Goal: Task Accomplishment & Management: Use online tool/utility

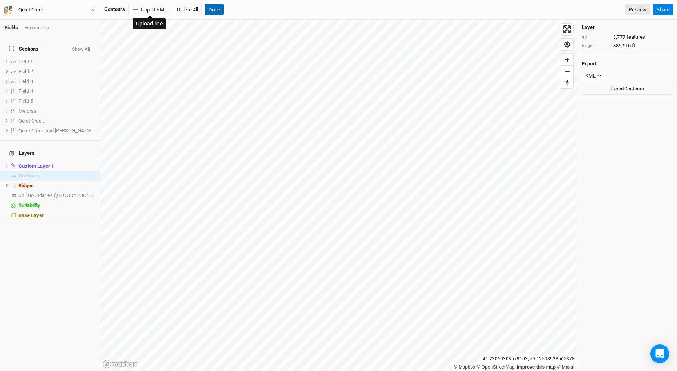
click at [214, 12] on button "Done" at bounding box center [214, 10] width 19 height 12
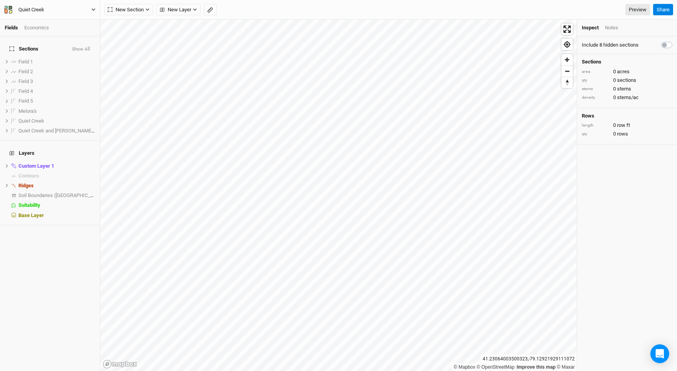
click at [38, 11] on div "Quiet Creek" at bounding box center [31, 10] width 26 height 8
click at [40, 19] on button "Back" at bounding box center [65, 22] width 62 height 10
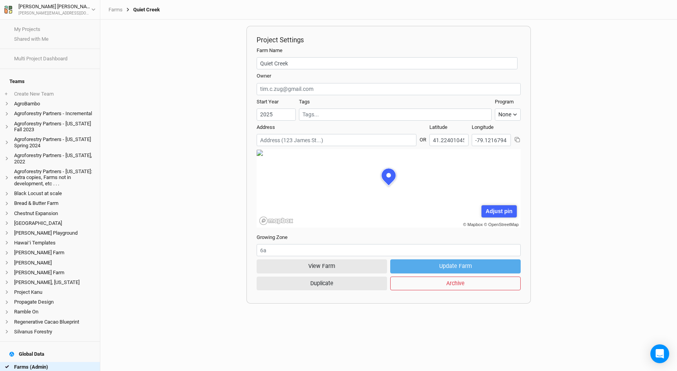
scroll to position [39, 119]
click at [28, 31] on link "My Projects" at bounding box center [50, 29] width 100 height 10
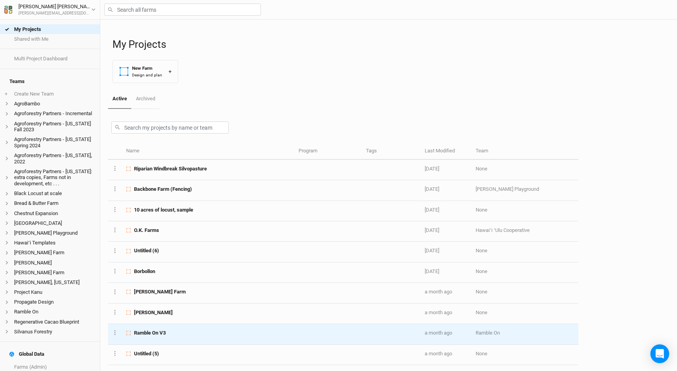
click at [178, 335] on div "Ramble On V3" at bounding box center [207, 333] width 163 height 7
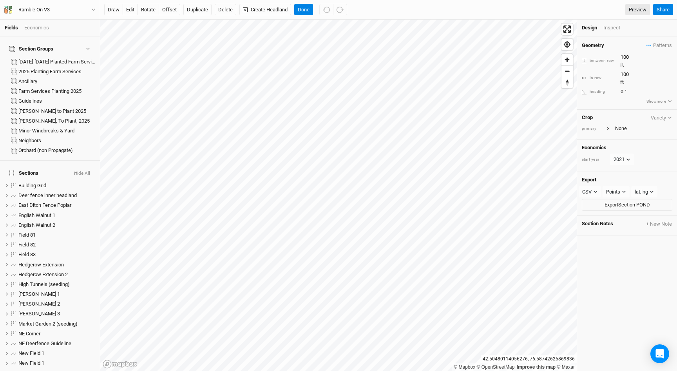
scroll to position [623, 0]
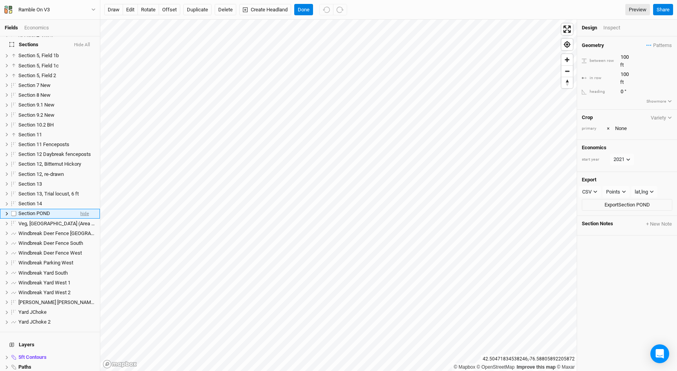
click at [88, 209] on span "hide" at bounding box center [84, 214] width 9 height 10
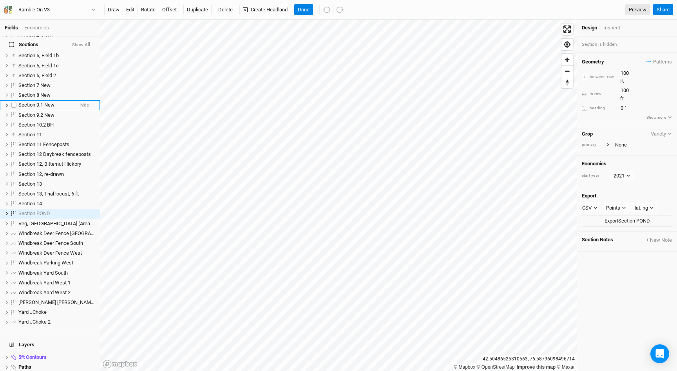
scroll to position [0, 0]
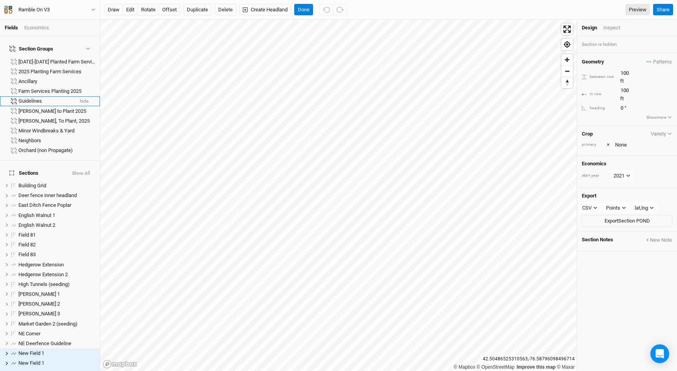
click at [83, 99] on button "hide" at bounding box center [84, 101] width 9 height 5
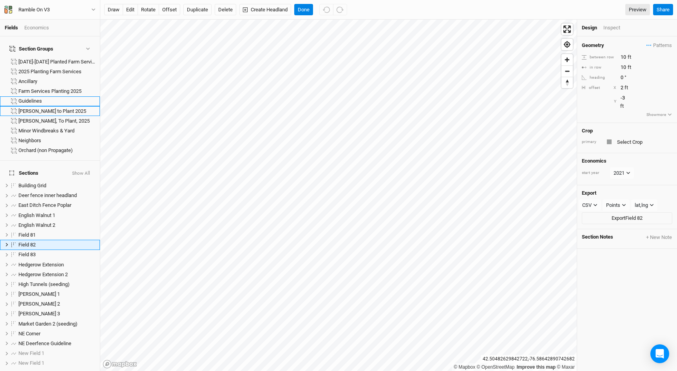
scroll to position [31, 0]
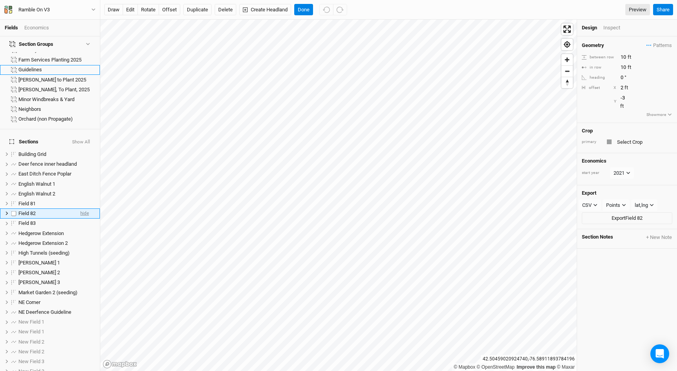
click at [87, 209] on span "hide" at bounding box center [84, 214] width 9 height 10
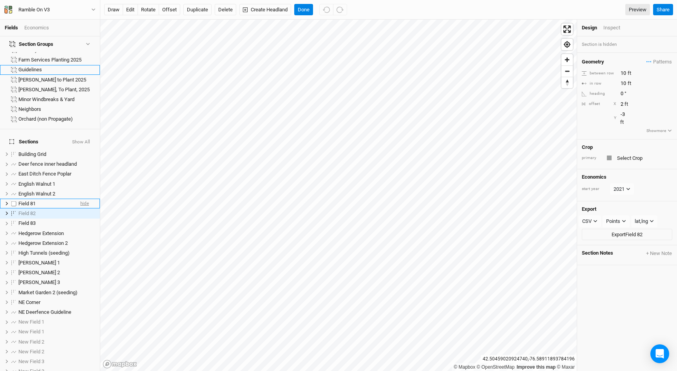
click at [83, 199] on span "hide" at bounding box center [84, 204] width 9 height 10
click at [83, 219] on span "hide" at bounding box center [84, 224] width 9 height 10
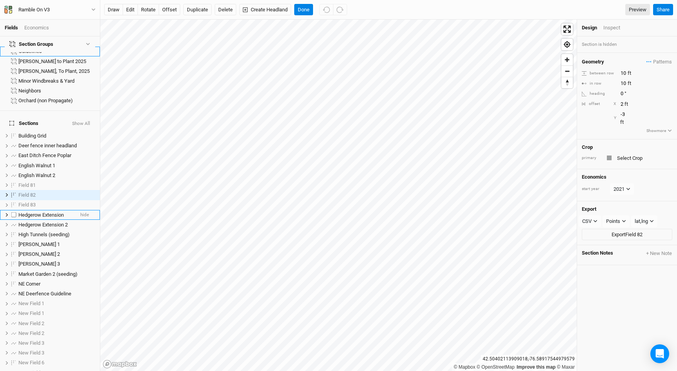
scroll to position [0, 0]
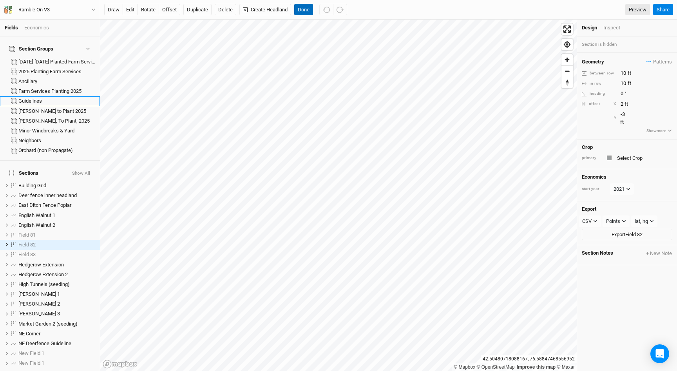
click at [304, 11] on button "Done" at bounding box center [303, 10] width 19 height 12
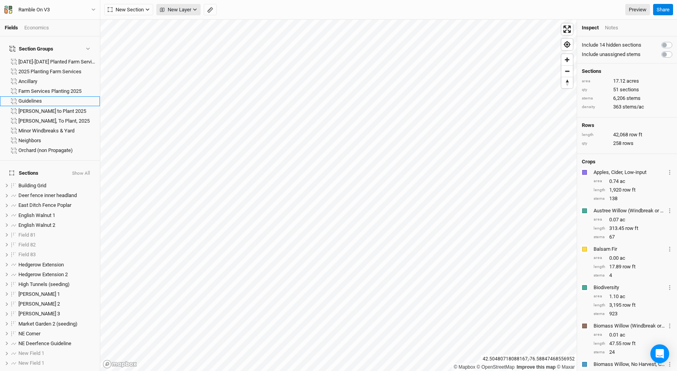
click at [196, 9] on icon "button" at bounding box center [195, 9] width 4 height 4
click at [193, 25] on span "Custom" at bounding box center [179, 26] width 32 height 9
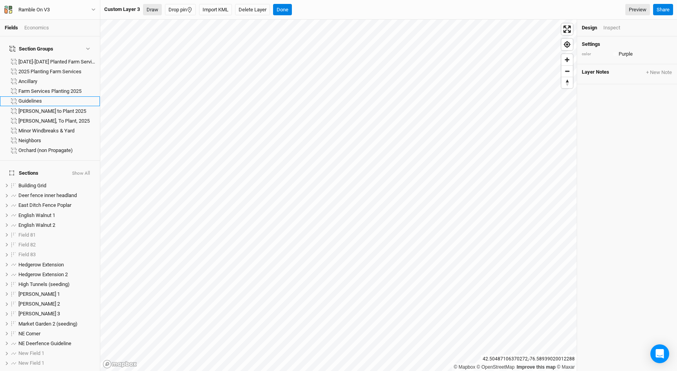
click at [154, 8] on button "Draw" at bounding box center [152, 10] width 19 height 12
click at [187, 13] on icon "button" at bounding box center [185, 9] width 8 height 8
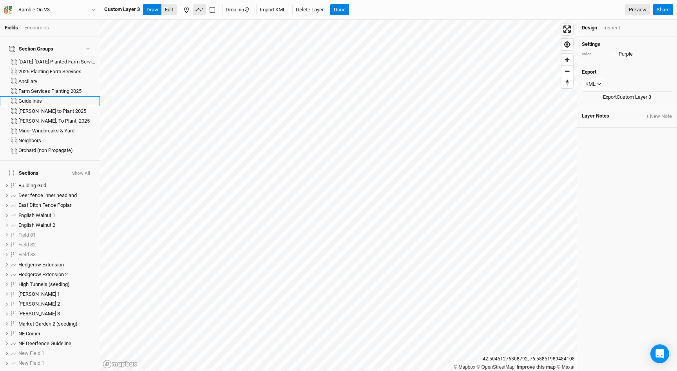
click at [167, 13] on button "Edit" at bounding box center [168, 10] width 15 height 12
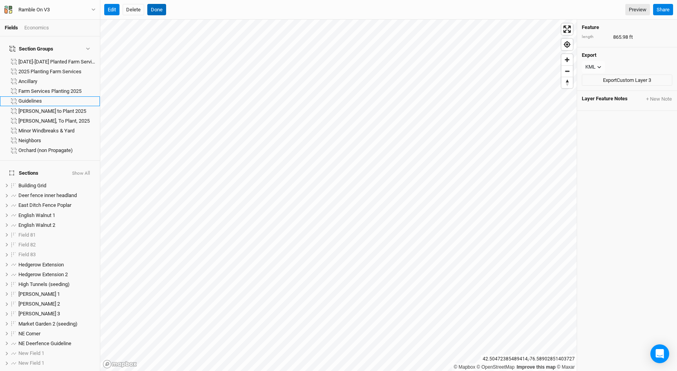
click at [157, 10] on button "Done" at bounding box center [156, 10] width 19 height 12
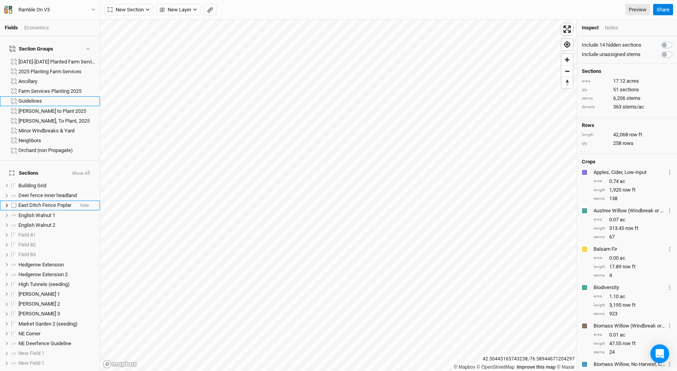
scroll to position [772, 0]
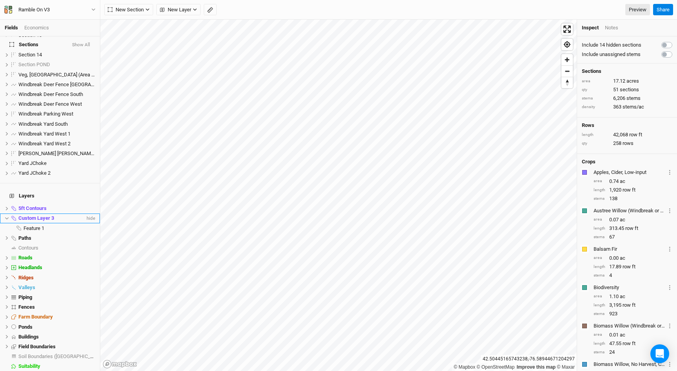
click at [56, 215] on div "Custom Layer 3" at bounding box center [51, 218] width 67 height 6
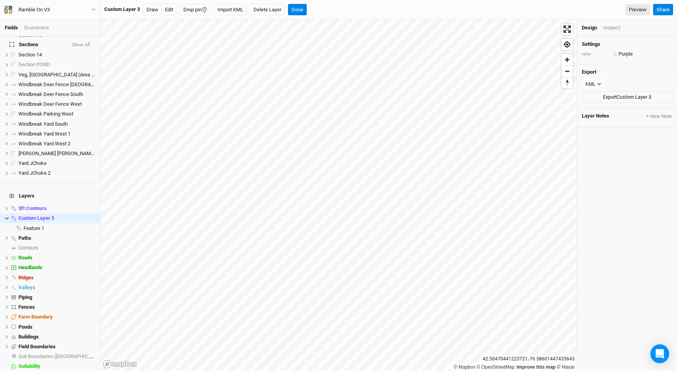
click at [615, 54] on div "button" at bounding box center [615, 54] width 0 height 0
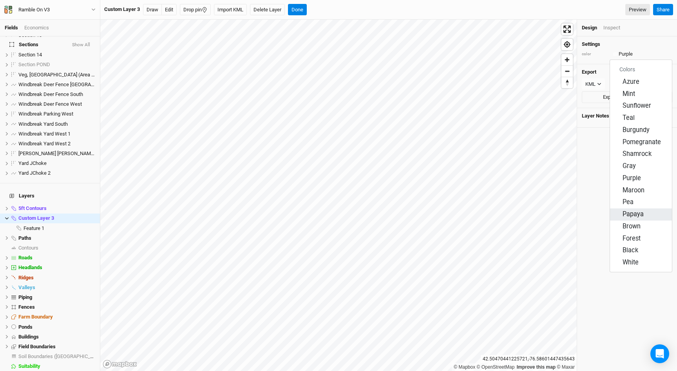
click at [632, 210] on span "Papaya" at bounding box center [633, 214] width 21 height 9
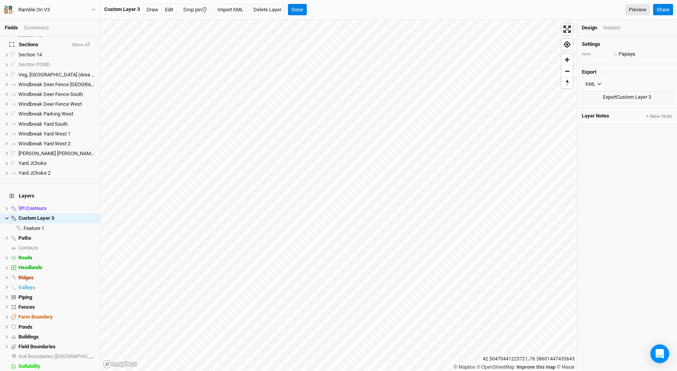
click at [615, 54] on div "button" at bounding box center [615, 54] width 0 height 0
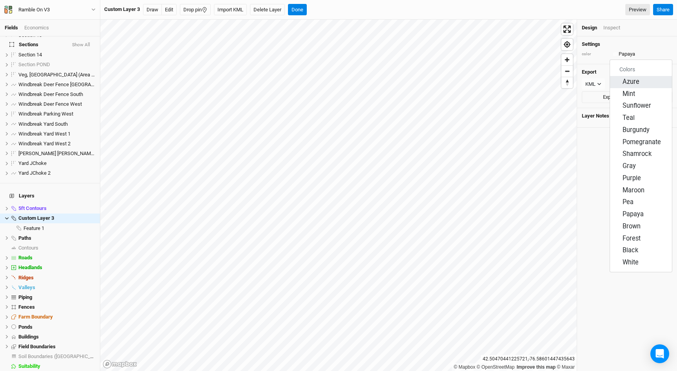
click at [633, 83] on span "Azure" at bounding box center [631, 82] width 17 height 9
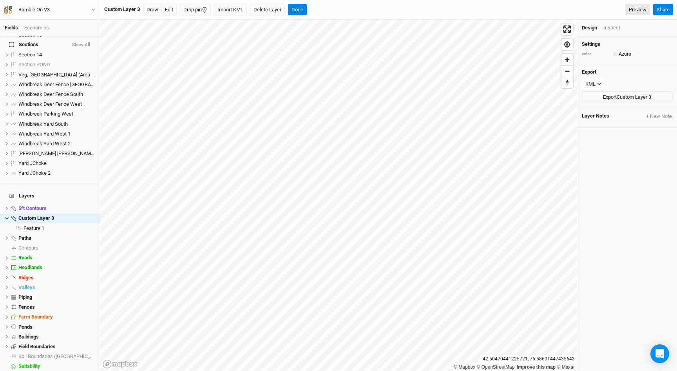
click at [616, 56] on button "button" at bounding box center [615, 54] width 4 height 4
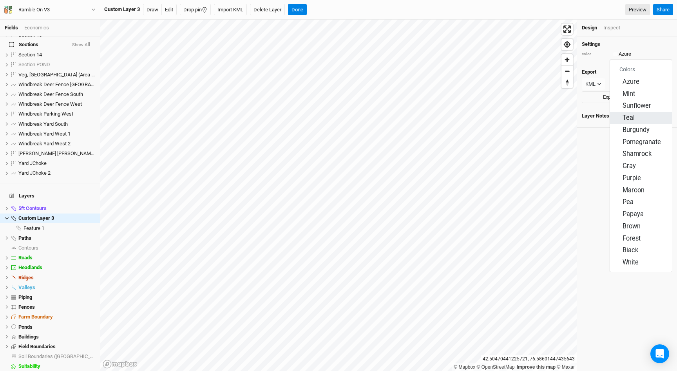
click at [635, 121] on span "Teal" at bounding box center [629, 118] width 12 height 9
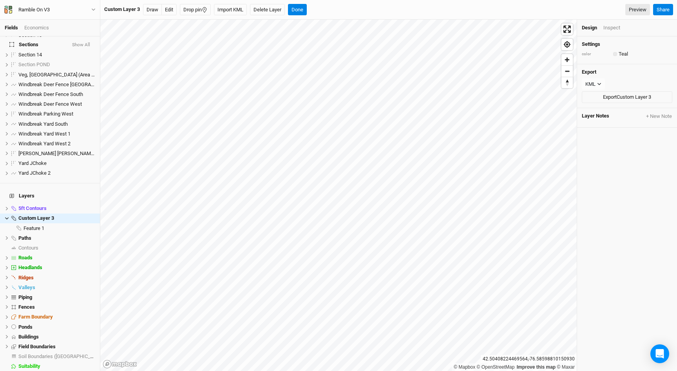
click at [615, 54] on div "button" at bounding box center [615, 54] width 0 height 0
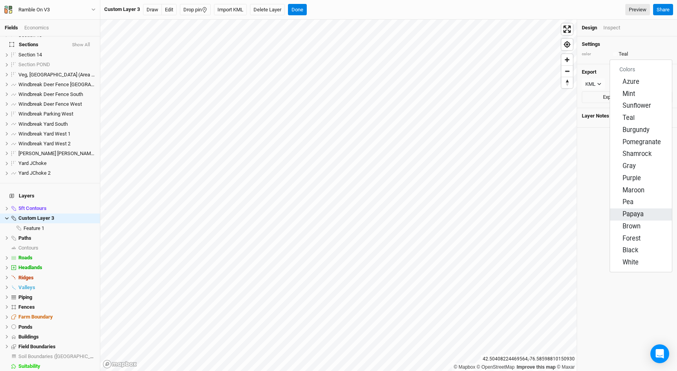
click at [634, 216] on span "Papaya" at bounding box center [633, 214] width 21 height 9
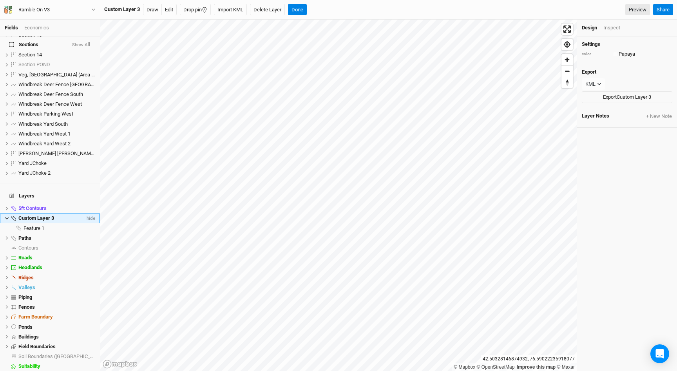
click at [29, 215] on span "Custom Layer 3" at bounding box center [36, 218] width 36 height 6
click at [168, 11] on button "Edit" at bounding box center [168, 10] width 15 height 12
click at [30, 215] on span "Custom Layer 3" at bounding box center [36, 218] width 36 height 6
type input "Ditch"
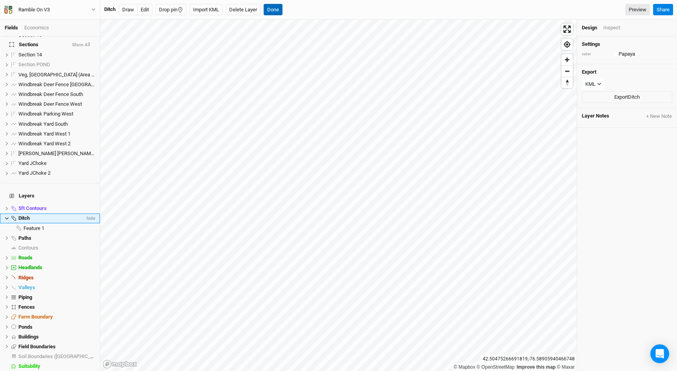
click at [281, 11] on button "Done" at bounding box center [273, 10] width 19 height 12
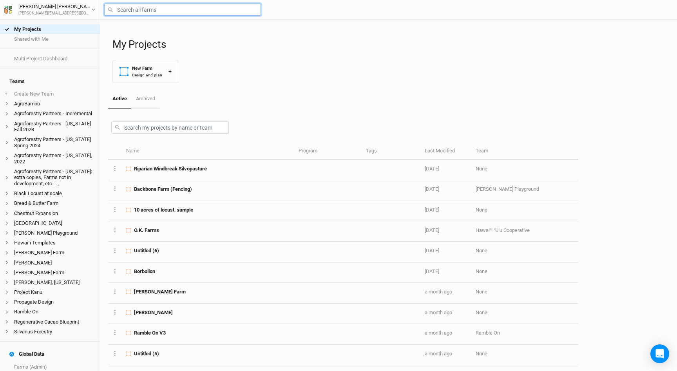
click at [143, 10] on input "text" at bounding box center [182, 10] width 157 height 12
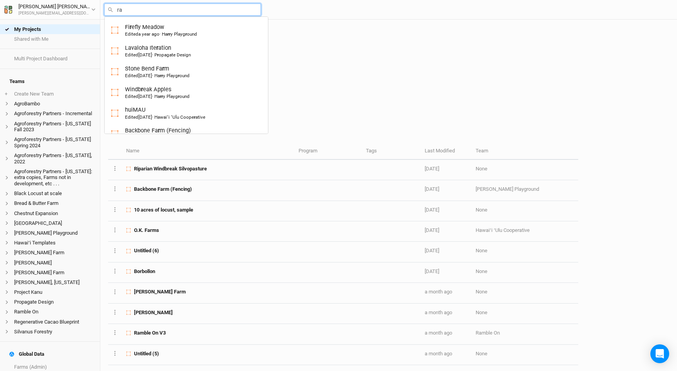
type input "ram"
type input "ramble On V3"
type input "ramble o"
type input "ramble on V3"
type input "ramble on"
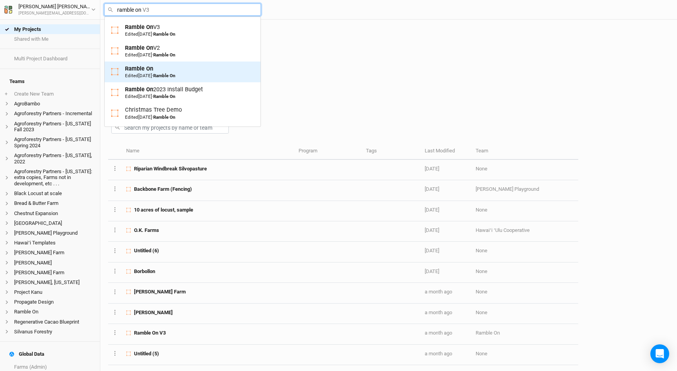
click at [152, 74] on span "[DATE]" at bounding box center [145, 75] width 14 height 5
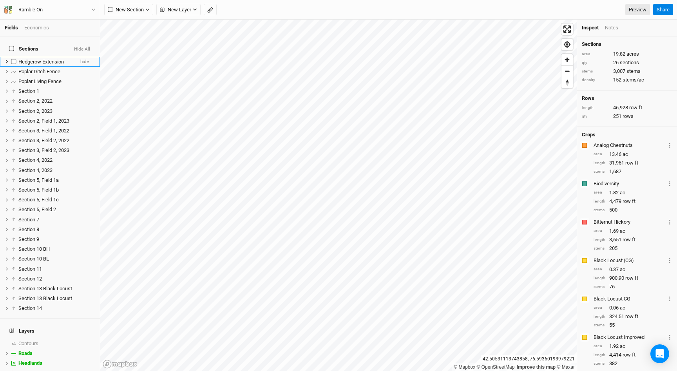
click at [54, 59] on span "Hedgerow Extension" at bounding box center [40, 62] width 45 height 6
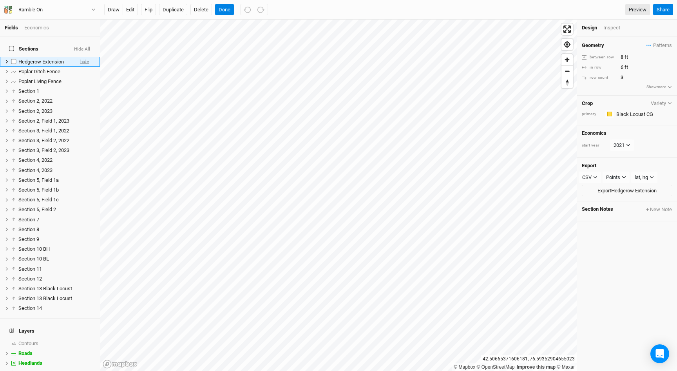
click at [87, 57] on span "hide" at bounding box center [84, 62] width 9 height 10
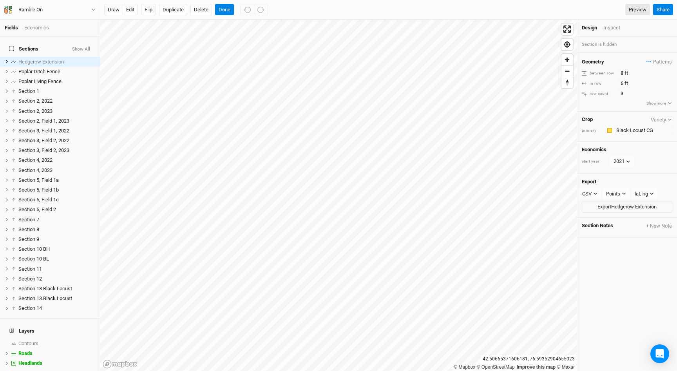
click at [87, 47] on button "Show All" at bounding box center [81, 49] width 19 height 5
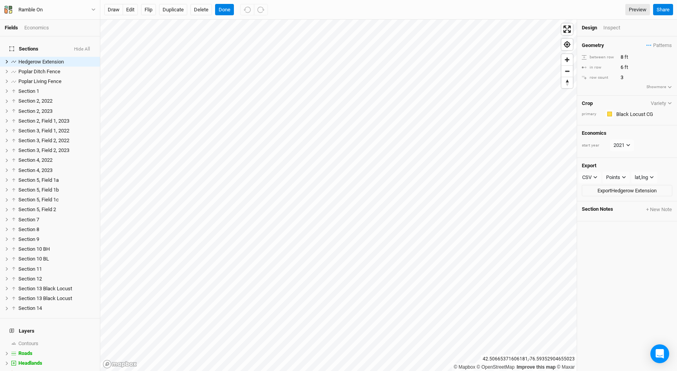
click at [87, 47] on button "Hide All" at bounding box center [82, 49] width 17 height 5
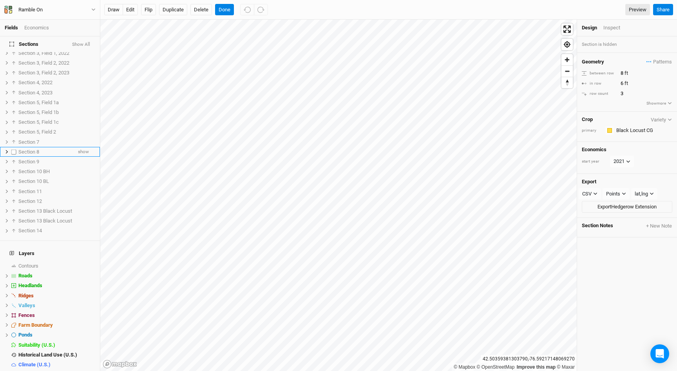
scroll to position [81, 0]
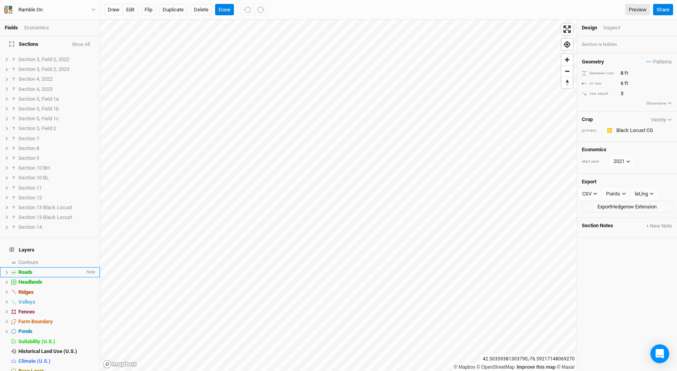
click at [58, 269] on div "Roads" at bounding box center [51, 272] width 67 height 6
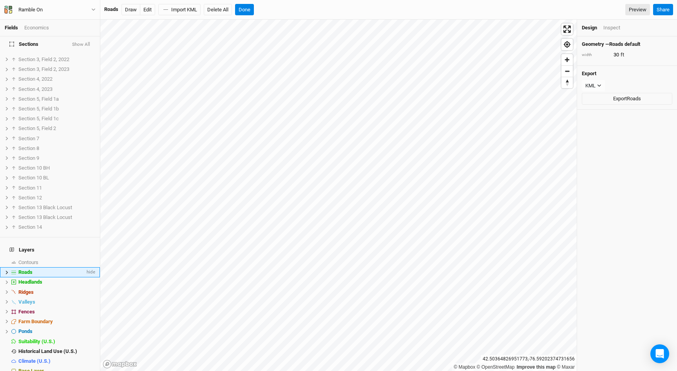
click at [8, 270] on icon at bounding box center [7, 272] width 4 height 4
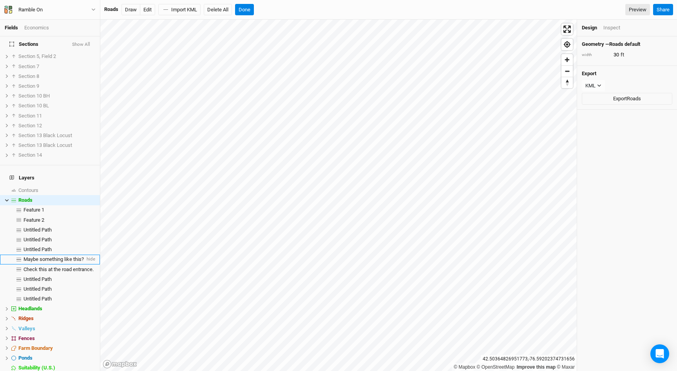
scroll to position [155, 0]
click at [54, 284] on div "Untitled Path" at bounding box center [55, 287] width 62 height 6
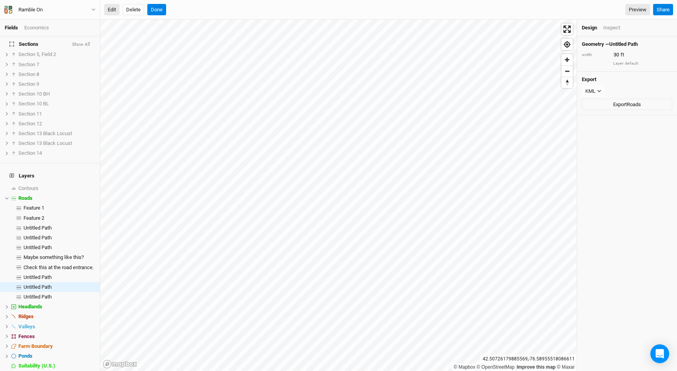
click at [108, 10] on button "Edit" at bounding box center [111, 10] width 15 height 12
click at [134, 12] on button "Delete" at bounding box center [134, 10] width 22 height 12
click at [244, 9] on button "Confirm" at bounding box center [245, 10] width 24 height 12
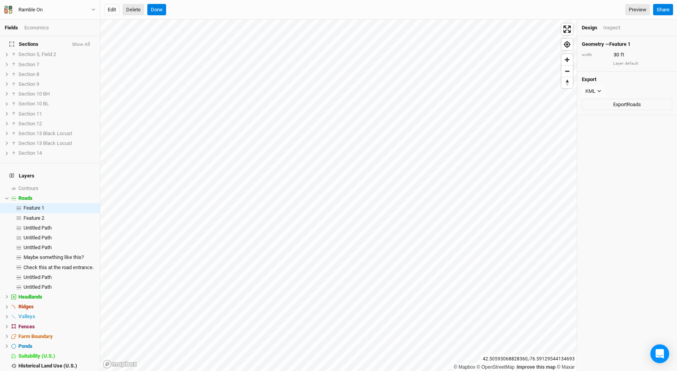
click at [129, 10] on button "Delete" at bounding box center [134, 10] width 22 height 12
click at [240, 9] on button "Confirm" at bounding box center [237, 10] width 24 height 12
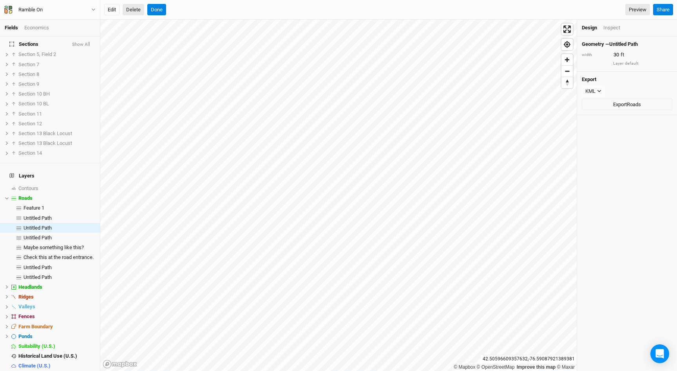
click at [139, 13] on button "Delete" at bounding box center [134, 10] width 22 height 12
click at [248, 13] on button "Confirm" at bounding box center [245, 10] width 24 height 12
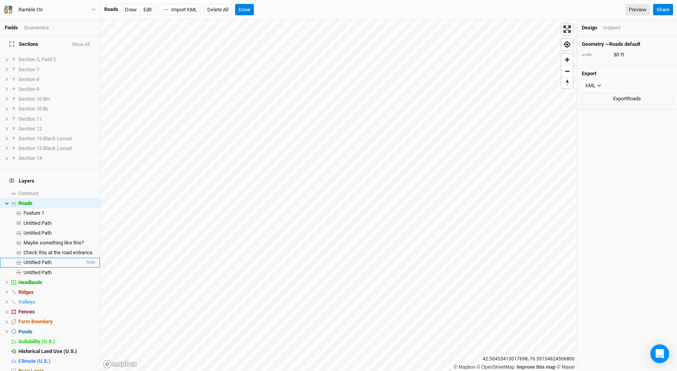
scroll to position [145, 0]
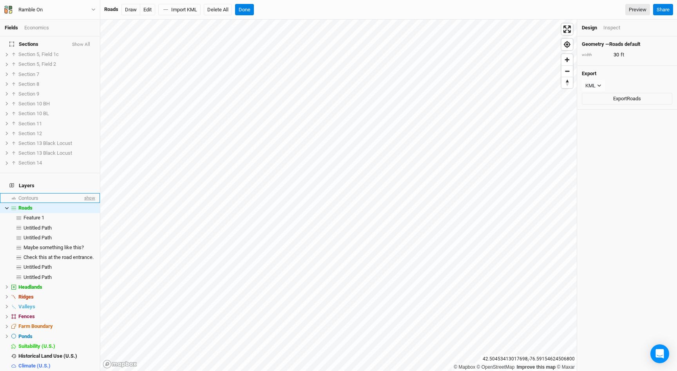
click at [88, 193] on span "show" at bounding box center [89, 198] width 13 height 10
click at [134, 10] on button "Draw" at bounding box center [130, 10] width 19 height 12
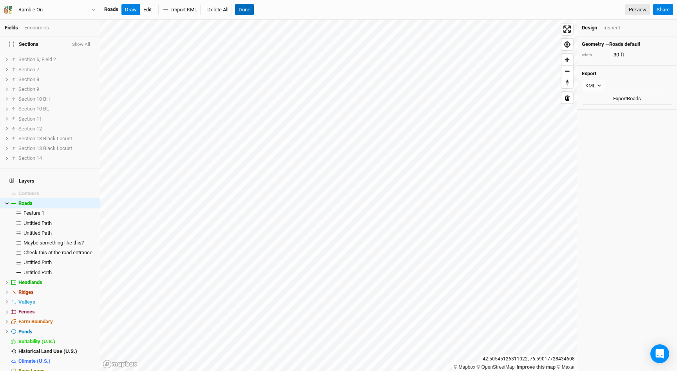
click at [243, 4] on button "Done" at bounding box center [244, 10] width 19 height 12
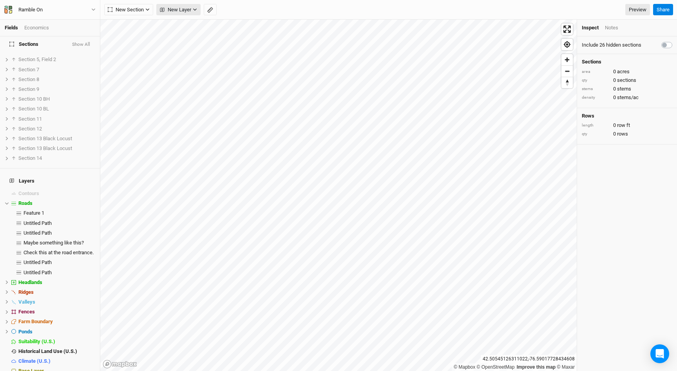
click at [192, 13] on button "New Layer" at bounding box center [178, 10] width 44 height 12
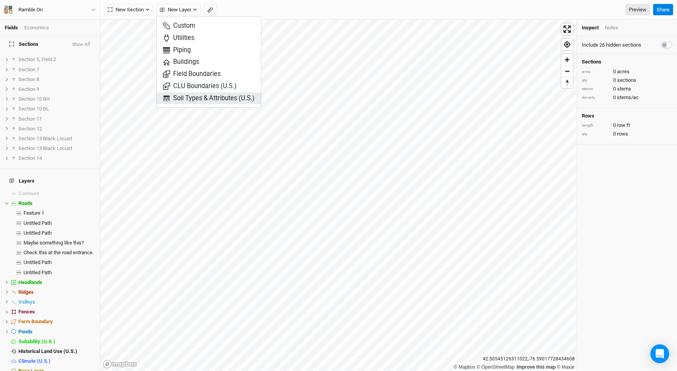
click at [193, 98] on span "Soil Types & Attributes (U.S.)" at bounding box center [209, 98] width 92 height 9
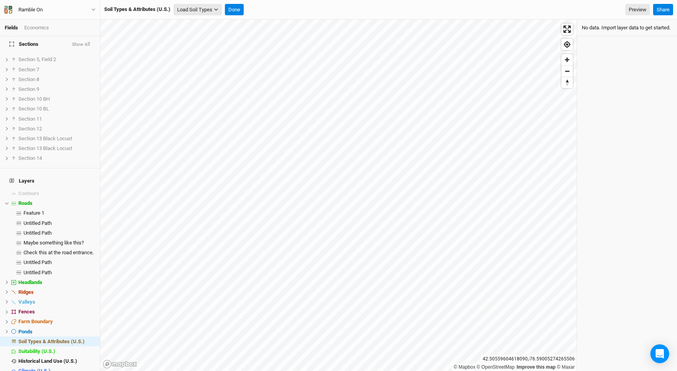
click at [198, 6] on button "Load Soil Types" at bounding box center [198, 10] width 48 height 12
click at [206, 37] on button "Load for Current View" at bounding box center [206, 34] width 65 height 10
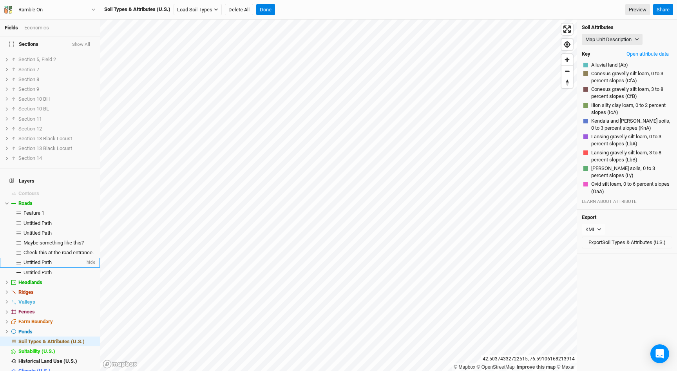
scroll to position [160, 0]
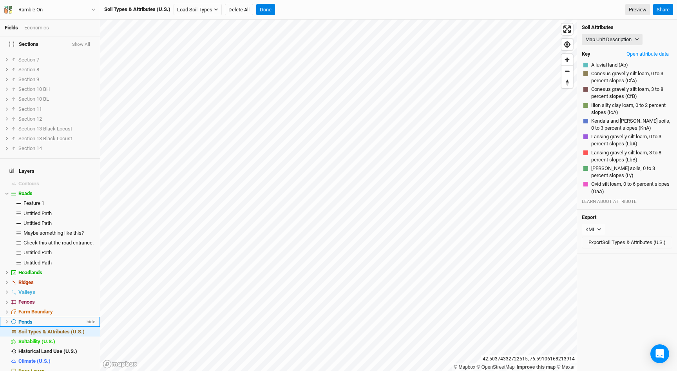
click at [44, 319] on div "Ponds" at bounding box center [51, 322] width 67 height 6
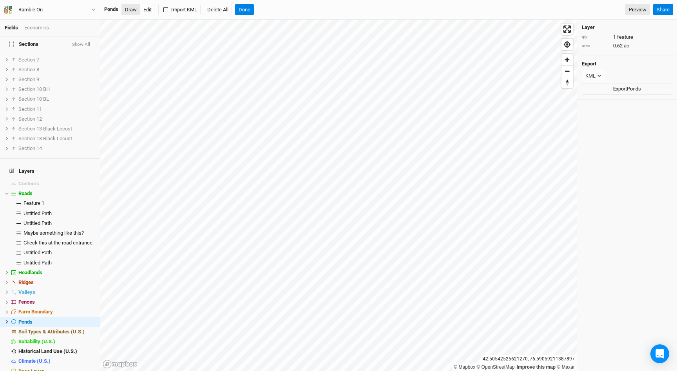
click at [135, 9] on button "Draw" at bounding box center [130, 10] width 19 height 12
click at [249, 12] on button "Done" at bounding box center [244, 10] width 19 height 12
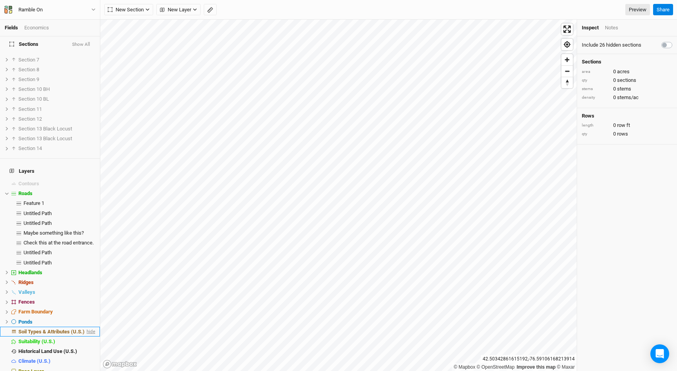
click at [89, 327] on span "hide" at bounding box center [90, 332] width 10 height 10
click at [44, 190] on div "Roads" at bounding box center [51, 193] width 67 height 6
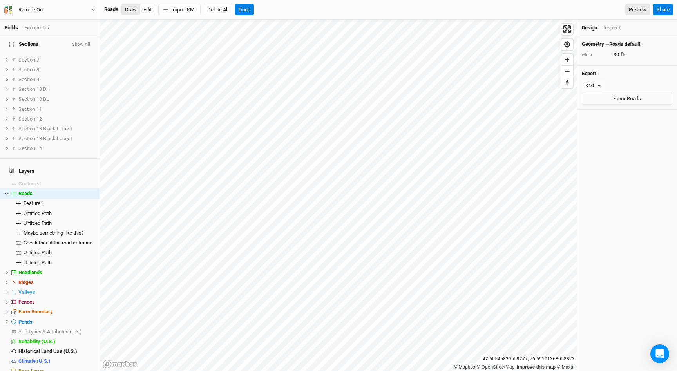
click at [132, 12] on button "Draw" at bounding box center [130, 10] width 19 height 12
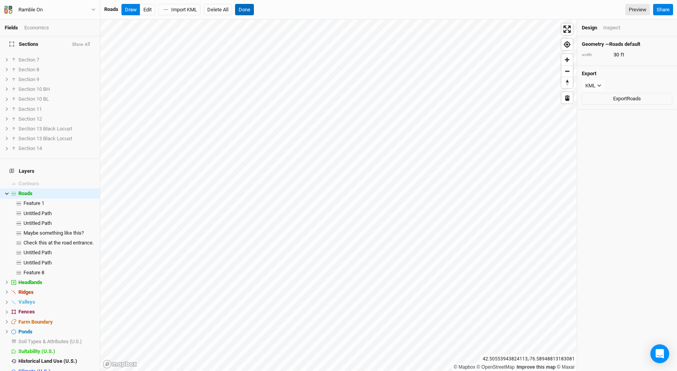
click at [249, 13] on button "Done" at bounding box center [244, 10] width 19 height 12
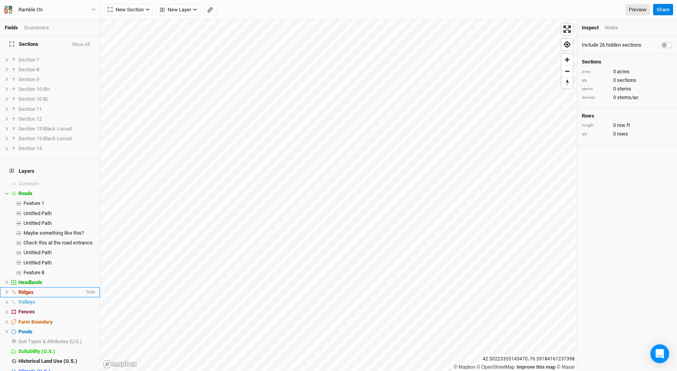
scroll to position [170, 0]
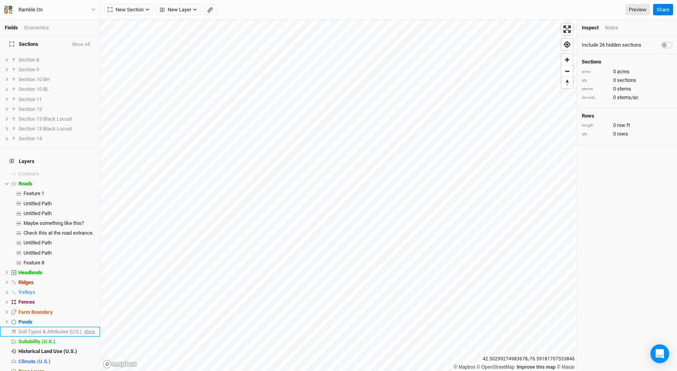
click at [89, 327] on span "show" at bounding box center [89, 332] width 13 height 10
click at [61, 319] on div "Ponds" at bounding box center [51, 322] width 67 height 6
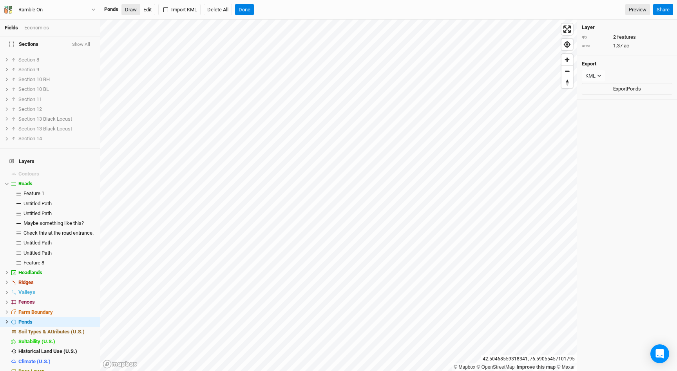
click at [132, 12] on button "Draw" at bounding box center [130, 10] width 19 height 12
click at [246, 13] on button "Done" at bounding box center [244, 10] width 19 height 12
click at [35, 319] on div "Ponds" at bounding box center [51, 322] width 67 height 6
click at [149, 11] on button "Edit" at bounding box center [147, 10] width 15 height 12
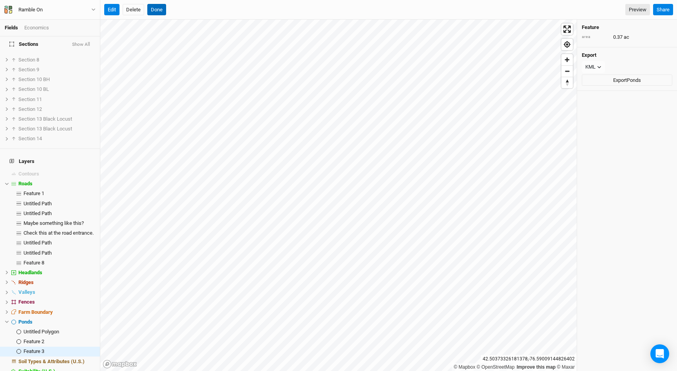
click at [161, 7] on button "Done" at bounding box center [156, 10] width 19 height 12
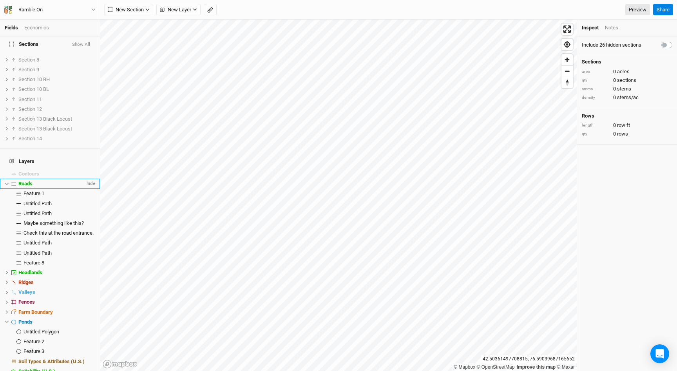
click at [34, 181] on div "Roads" at bounding box center [51, 184] width 67 height 6
click at [128, 12] on button "Draw" at bounding box center [130, 10] width 19 height 12
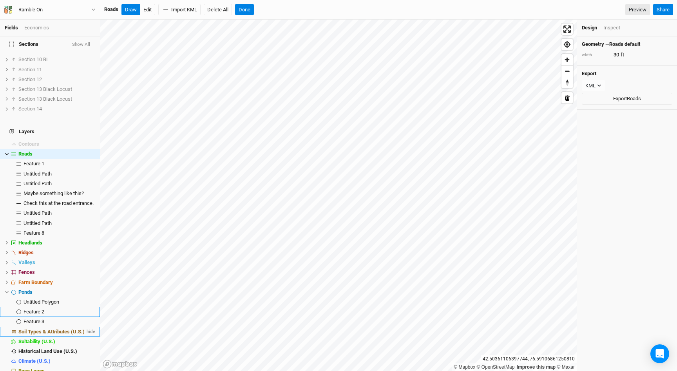
scroll to position [198, 0]
click at [88, 328] on span "hide" at bounding box center [90, 333] width 10 height 10
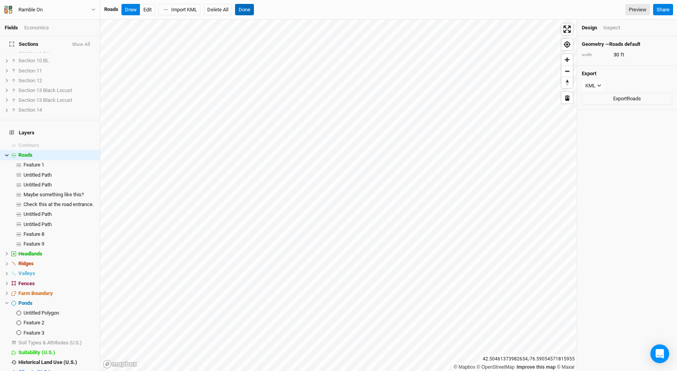
click at [251, 12] on button "Done" at bounding box center [244, 10] width 19 height 12
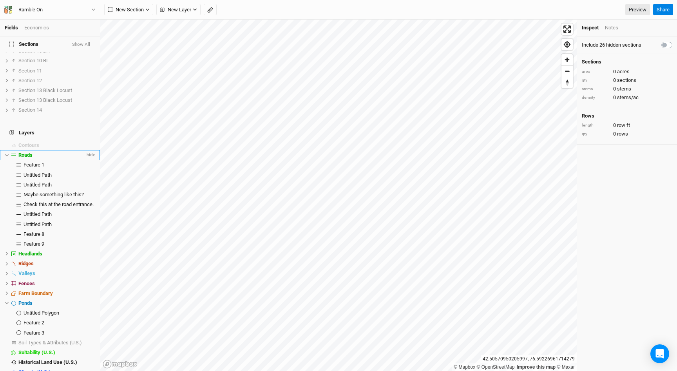
click at [49, 152] on div "Roads" at bounding box center [51, 155] width 67 height 6
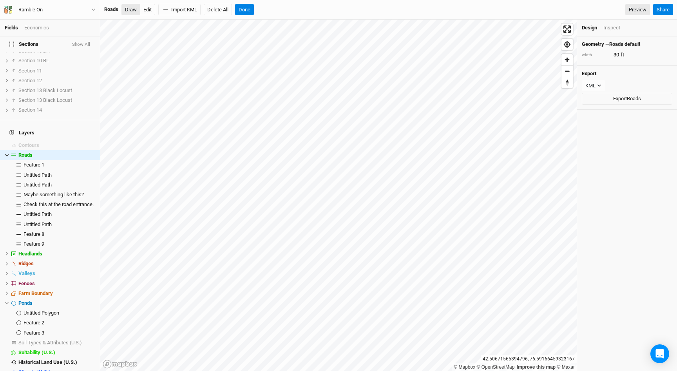
click at [133, 9] on button "Draw" at bounding box center [130, 10] width 19 height 12
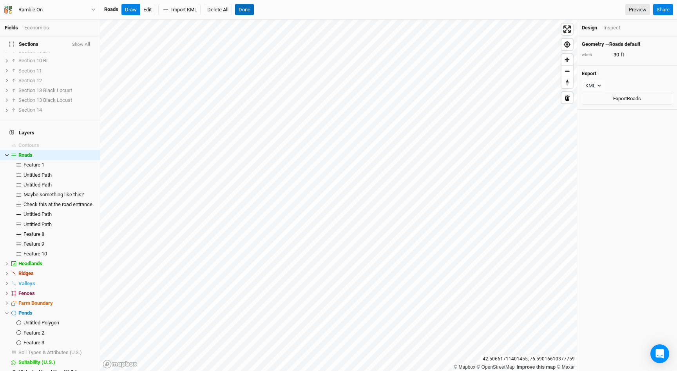
click at [242, 9] on button "Done" at bounding box center [244, 10] width 19 height 12
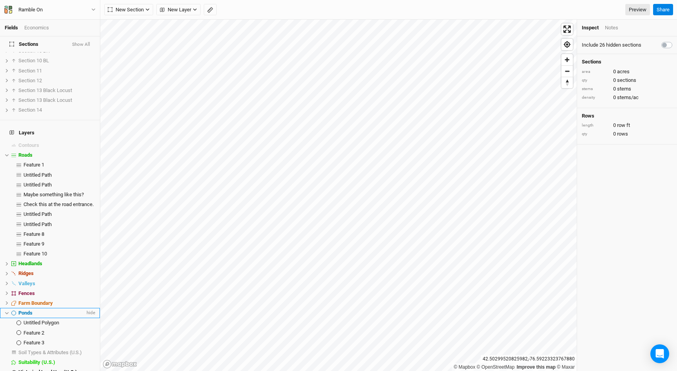
click at [47, 310] on div "Ponds" at bounding box center [51, 313] width 67 height 6
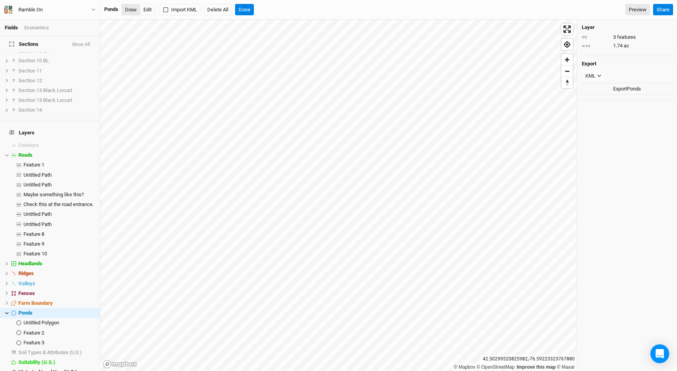
click at [129, 13] on button "Draw" at bounding box center [130, 10] width 19 height 12
click at [248, 10] on button "Done" at bounding box center [244, 10] width 19 height 12
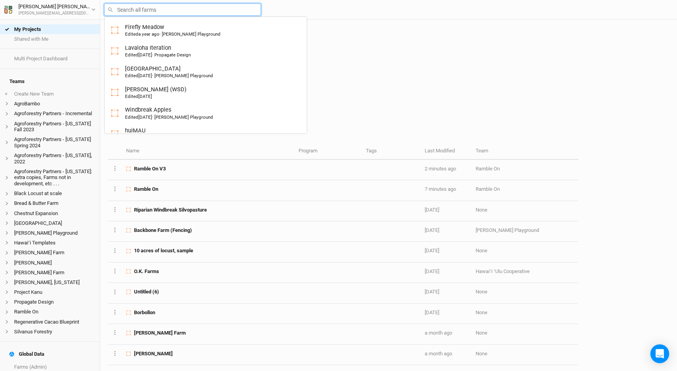
click at [132, 11] on input "text" at bounding box center [182, 10] width 157 height 12
type input "mcg"
type input "mcgarva Ranch 1.0"
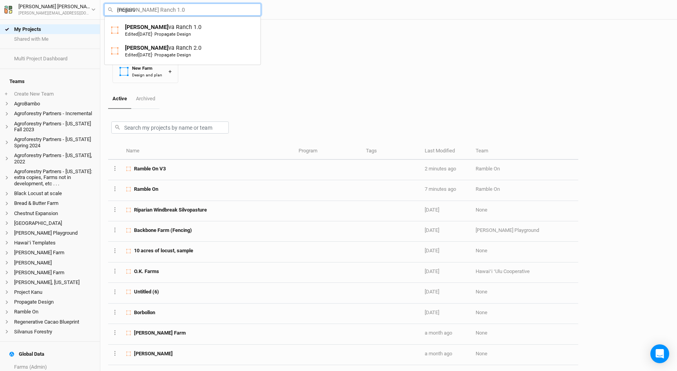
type input "mcgarva"
click at [149, 54] on span "[DATE]" at bounding box center [145, 54] width 14 height 5
